Goal: Information Seeking & Learning: Learn about a topic

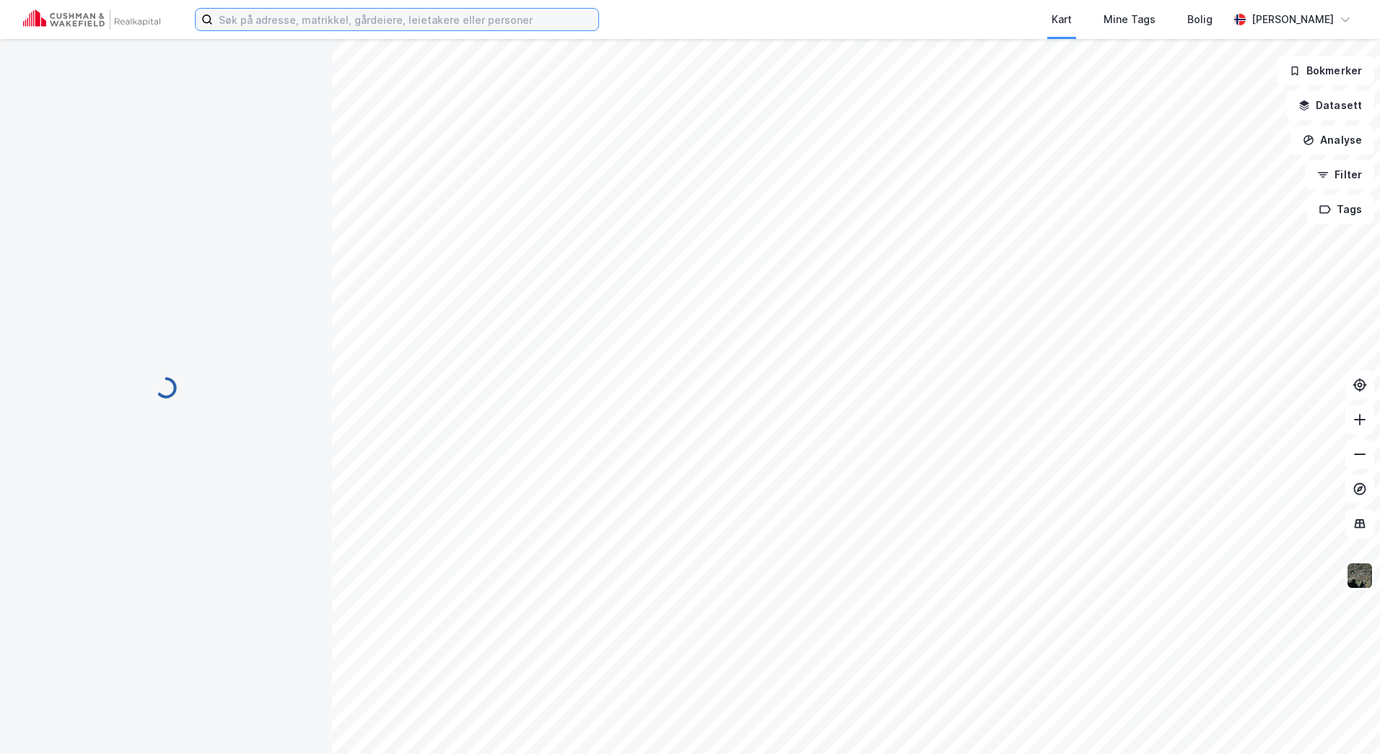
click at [346, 14] on input at bounding box center [405, 20] width 385 height 22
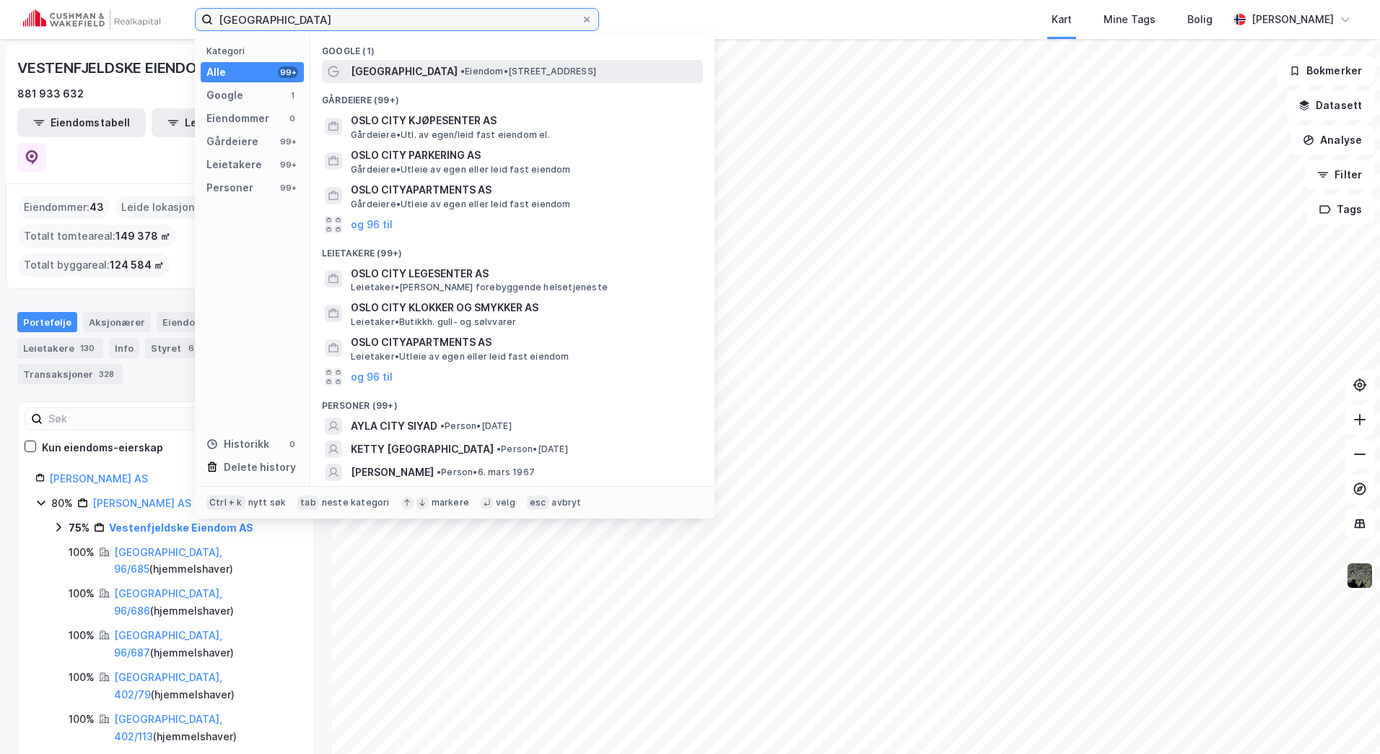
type input "[GEOGRAPHIC_DATA]"
click at [461, 69] on span "• Eiendom • [STREET_ADDRESS]" at bounding box center [529, 72] width 136 height 12
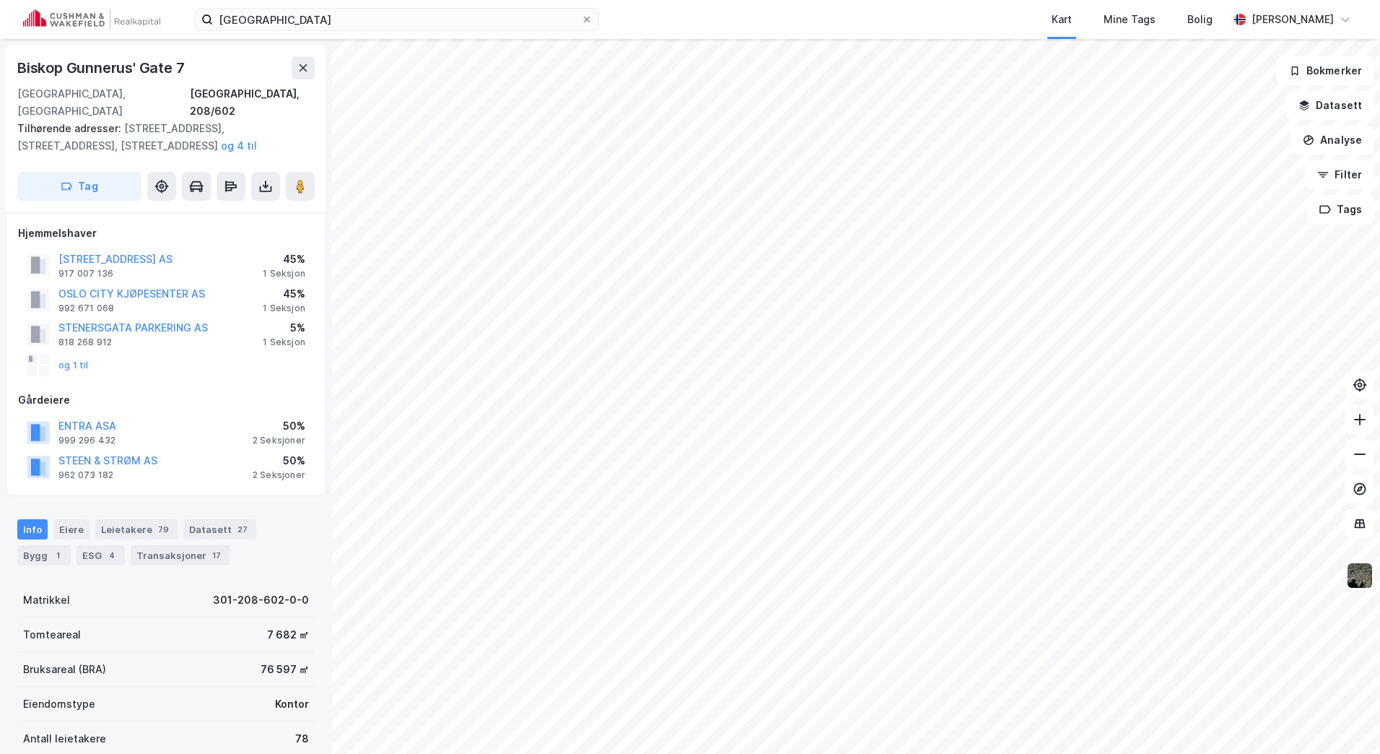
click at [1361, 576] on img at bounding box center [1359, 575] width 27 height 27
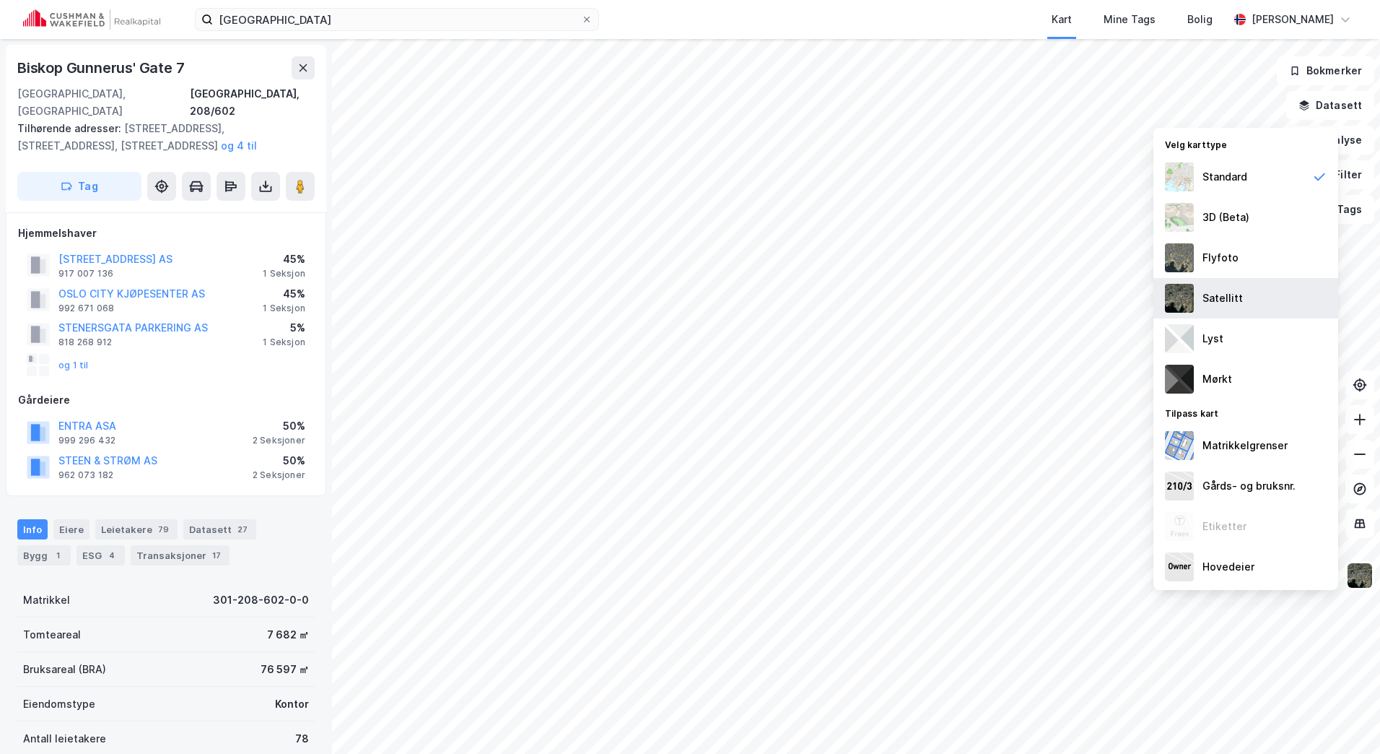
click at [1224, 284] on div "Satellitt" at bounding box center [1245, 298] width 185 height 40
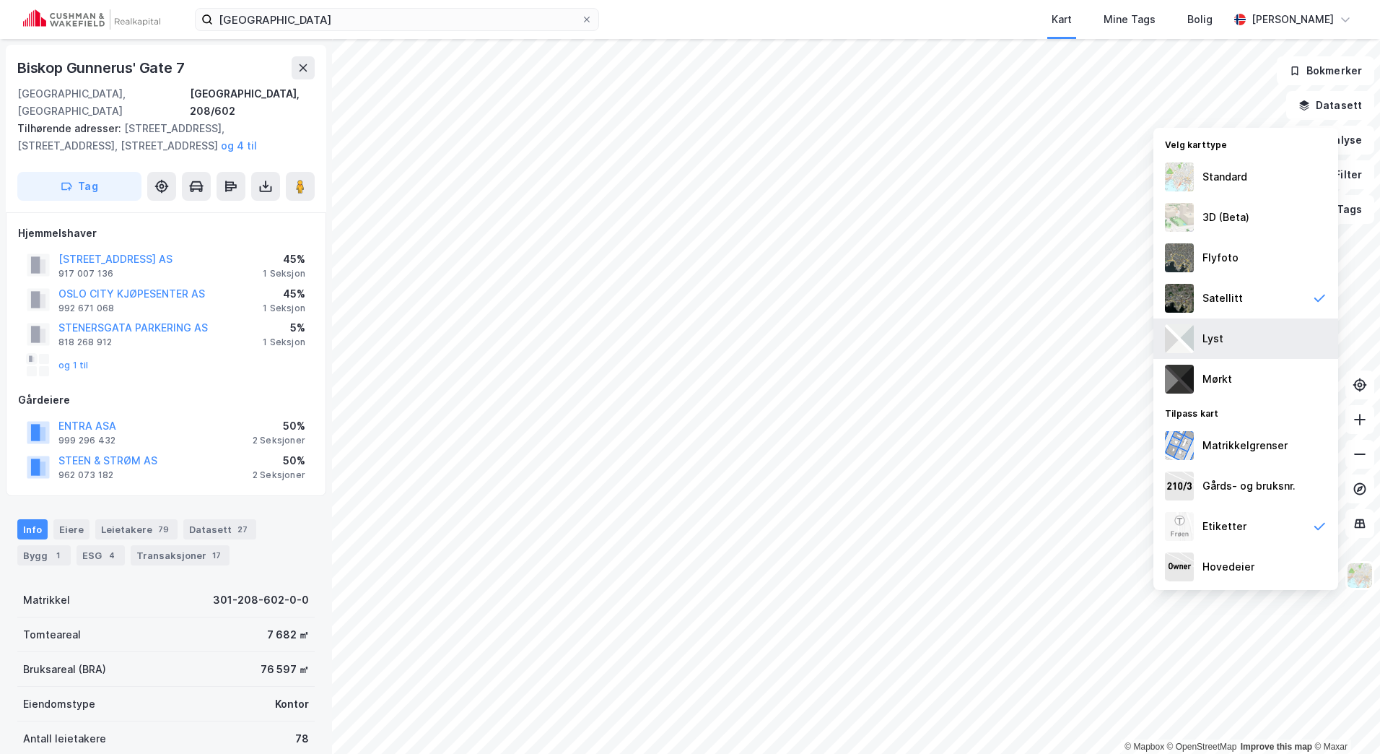
click at [1233, 328] on div "Lyst" at bounding box center [1245, 338] width 185 height 40
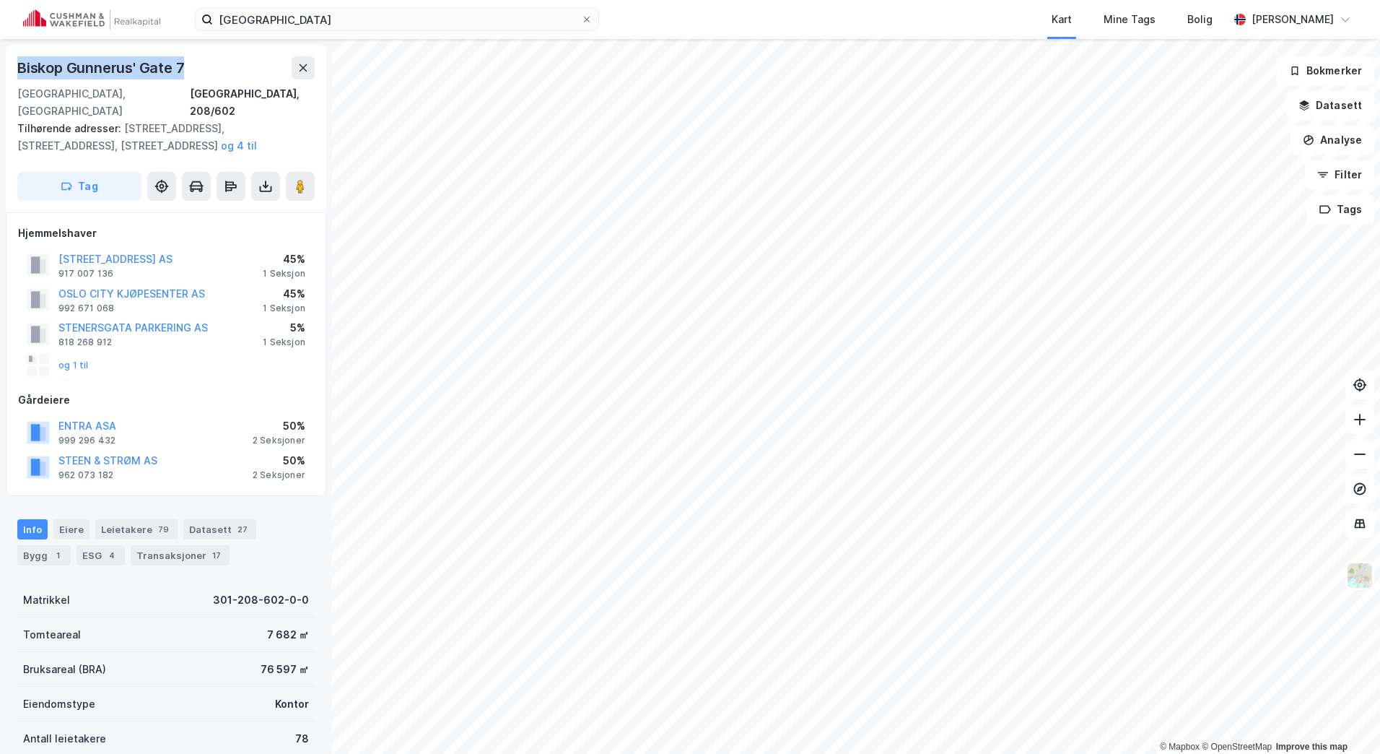
drag, startPoint x: 226, startPoint y: 71, endPoint x: 6, endPoint y: 63, distance: 219.6
click at [6, 63] on div "Biskop [GEOGRAPHIC_DATA][STREET_ADDRESS] Tilhørende adresser: [STREET_ADDRESS][…" at bounding box center [166, 128] width 320 height 167
copy div "Biskop Gunnerus' Gate 7"
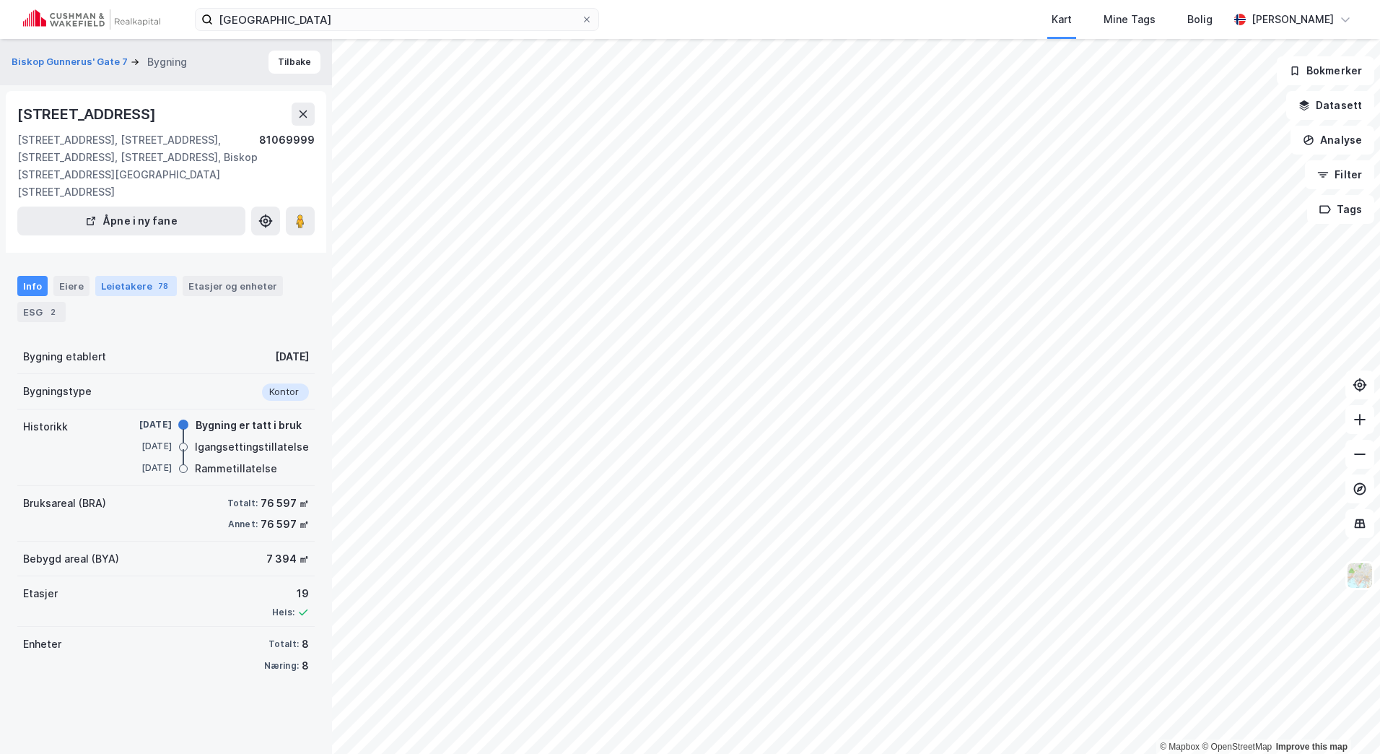
click at [118, 276] on div "Leietakere 78" at bounding box center [136, 286] width 82 height 20
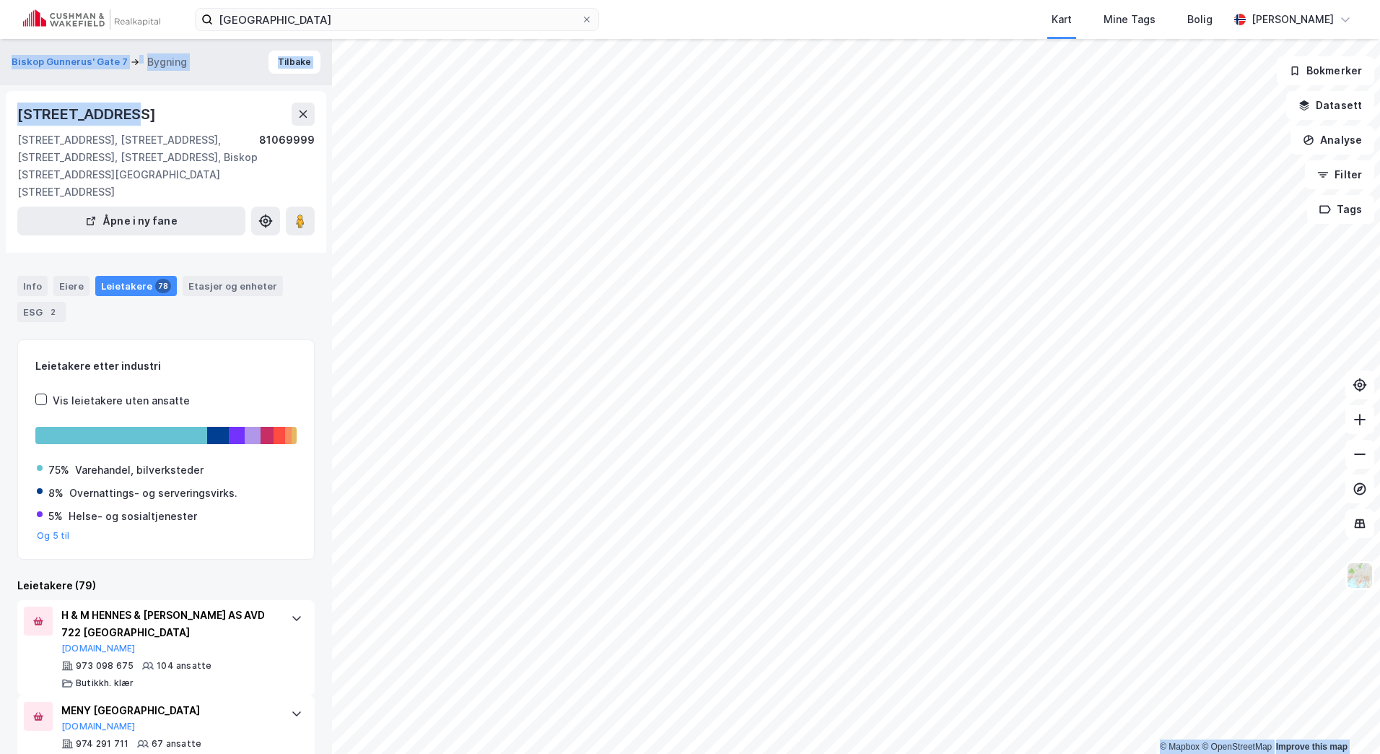
drag, startPoint x: 120, startPoint y: 110, endPoint x: -32, endPoint y: 117, distance: 151.7
click at [0, 117] on html "oslo city Kart Mine Tags Bolig [PERSON_NAME] © Mapbox © OpenStreetMap Improve t…" at bounding box center [690, 377] width 1380 height 754
click at [218, 166] on div "[STREET_ADDRESS], [STREET_ADDRESS], [STREET_ADDRESS], [STREET_ADDRESS], Biskop …" at bounding box center [138, 165] width 242 height 69
